Goal: Task Accomplishment & Management: Use online tool/utility

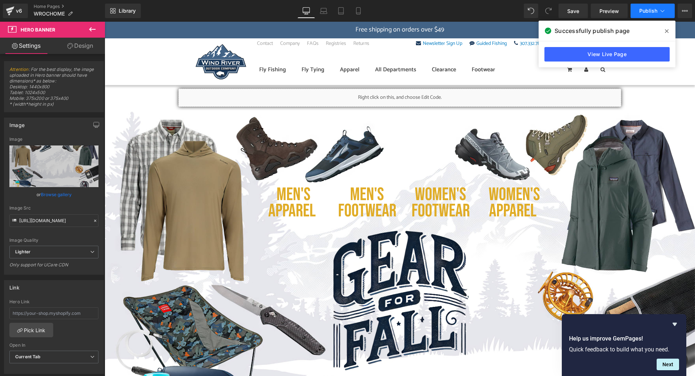
click at [653, 8] on span "Publish" at bounding box center [649, 11] width 18 height 6
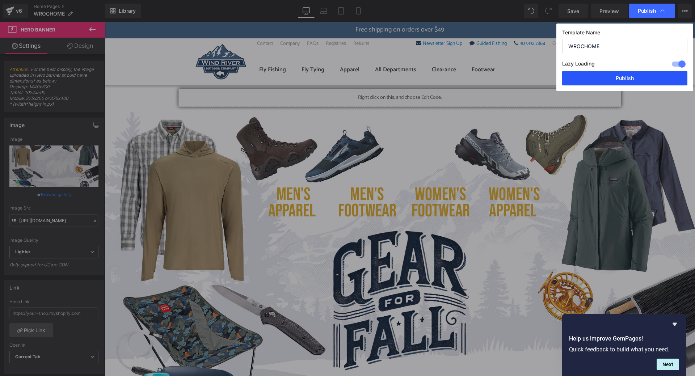
click at [635, 75] on button "Publish" at bounding box center [624, 78] width 125 height 14
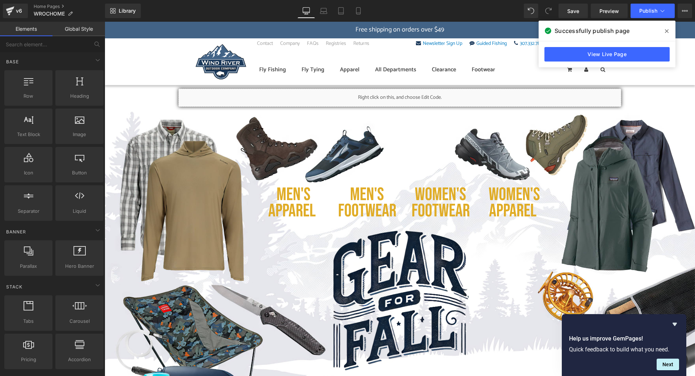
click at [275, 55] on div "My Account Welcome to Wind River Outdoor! Login Create Account 0 Fly Fishing Fl…" at bounding box center [435, 64] width 353 height 34
click at [24, 11] on link "v6" at bounding box center [15, 11] width 25 height 14
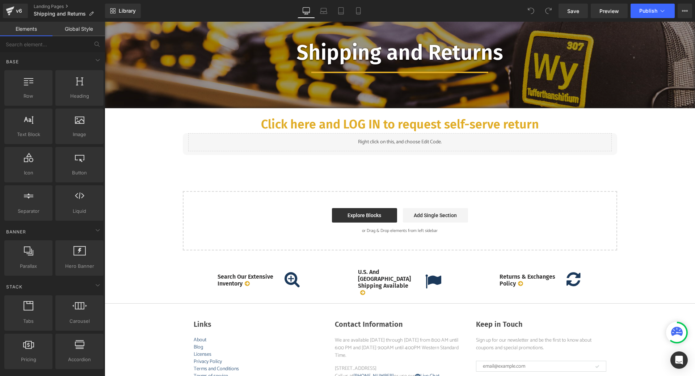
scroll to position [109, 0]
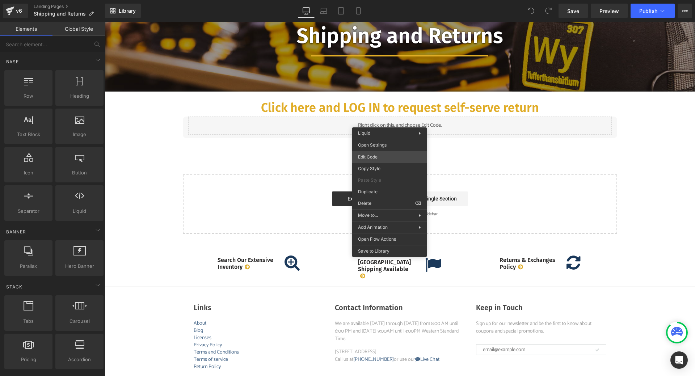
click at [373, 0] on div "You are previewing how the will restyle your page. You can not edit Elements in…" at bounding box center [347, 0] width 695 height 0
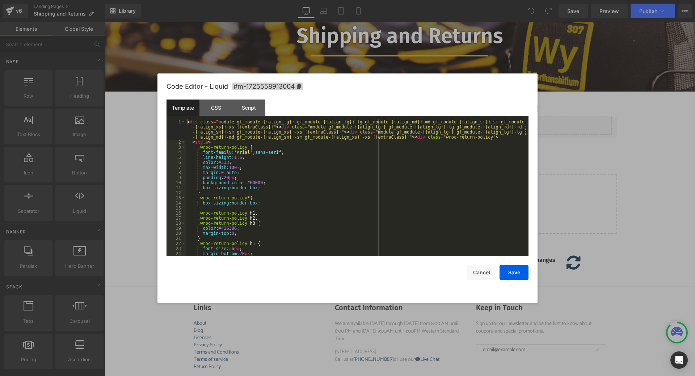
click at [246, 159] on div "< div class = "module gf_module-{{align_lg}} gf_module-{{align_lg}}-lg gf_modul…" at bounding box center [356, 201] width 340 height 162
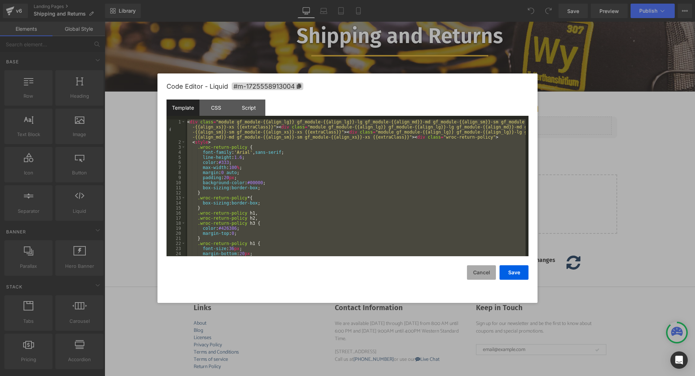
click at [479, 273] on button "Cancel" at bounding box center [481, 272] width 29 height 14
